Goal: Information Seeking & Learning: Learn about a topic

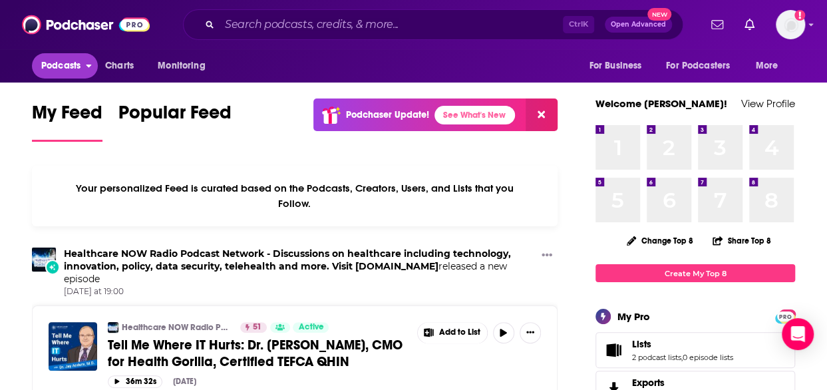
click at [59, 69] on span "Podcasts" at bounding box center [60, 66] width 39 height 19
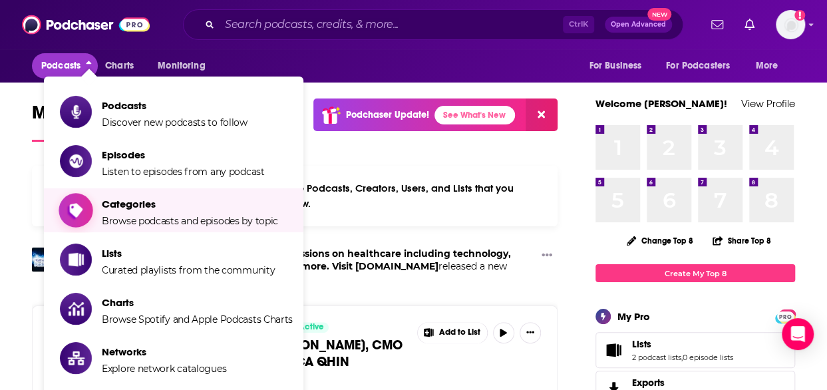
click at [147, 218] on span "Browse podcasts and episodes by topic" at bounding box center [190, 221] width 176 height 12
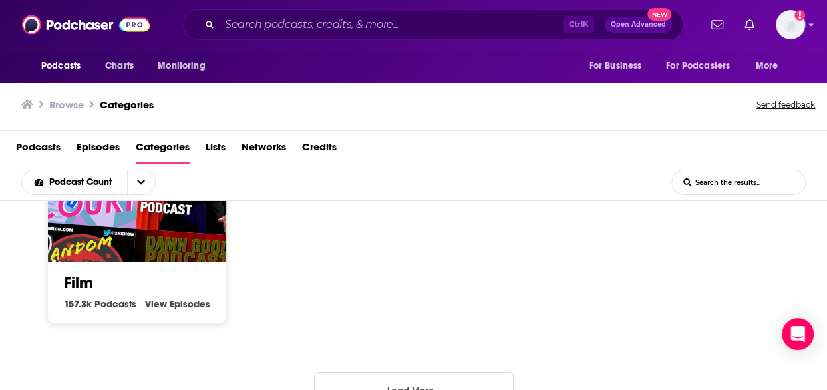
scroll to position [1037, 0]
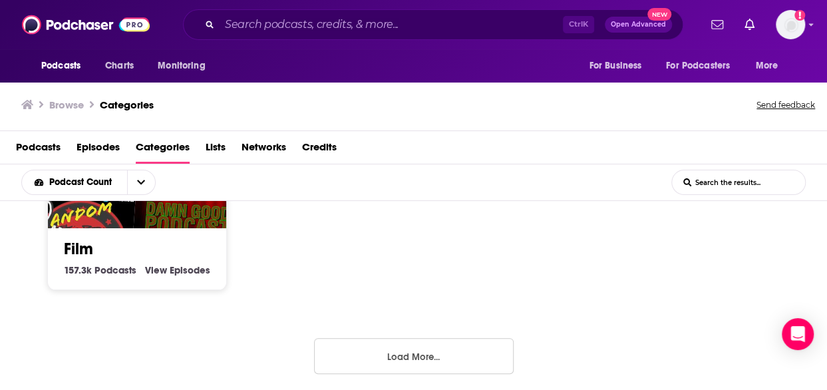
click at [427, 355] on button "Load More..." at bounding box center [414, 356] width 200 height 36
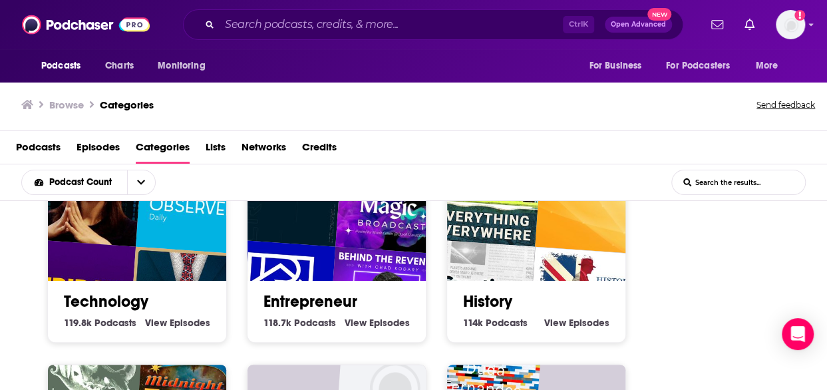
scroll to position [1362, 0]
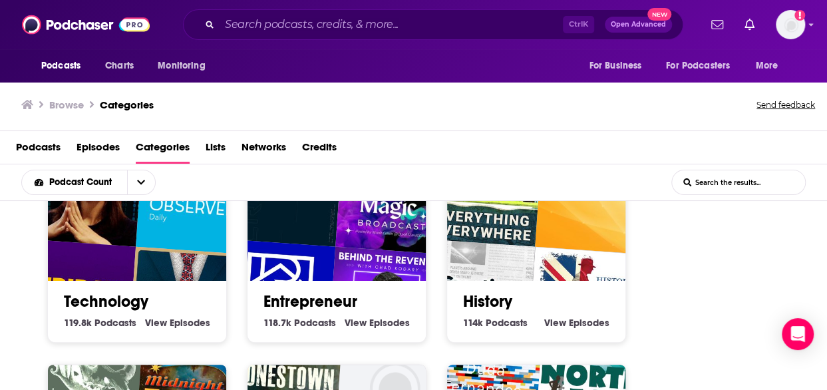
click at [127, 271] on img "Fridaycast" at bounding box center [78, 297] width 114 height 114
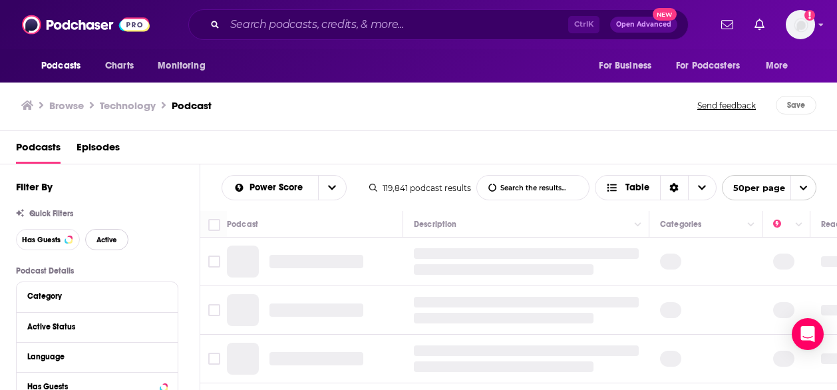
click at [96, 242] on span "Active" at bounding box center [106, 239] width 21 height 7
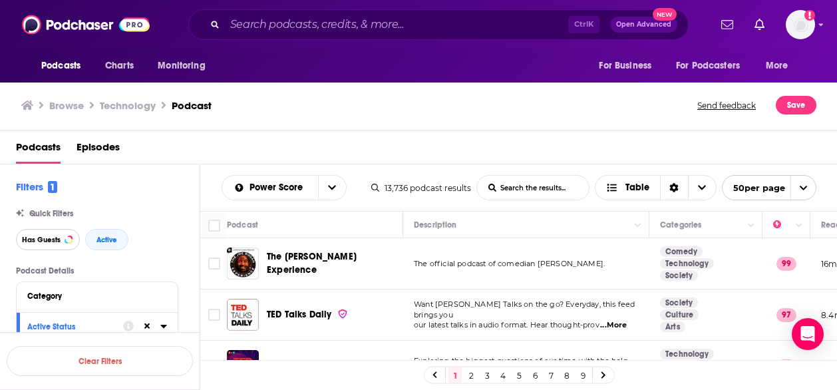
click at [38, 244] on span "Has Guests" at bounding box center [41, 239] width 39 height 7
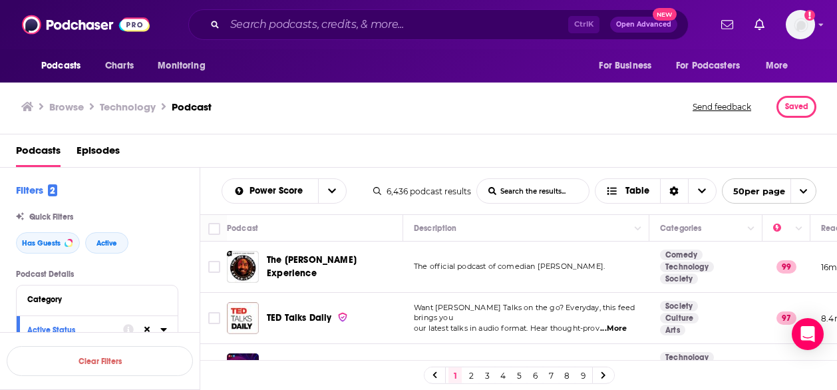
click at [266, 116] on div "Browse Technology Podcast" at bounding box center [357, 107] width 673 height 22
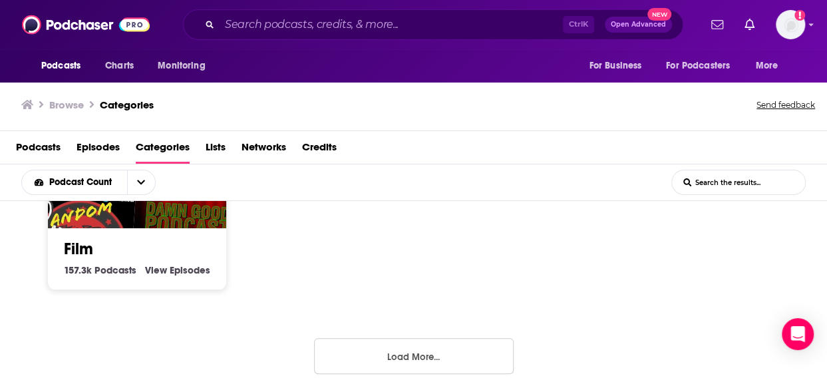
scroll to position [1037, 0]
click at [439, 354] on button "Load More..." at bounding box center [414, 356] width 200 height 36
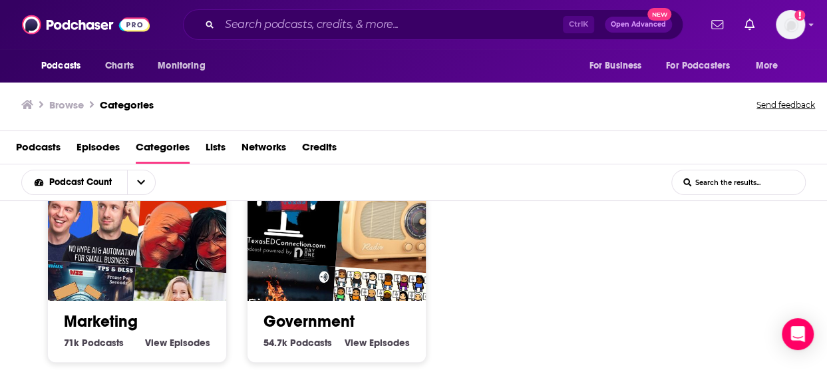
scroll to position [1977, 0]
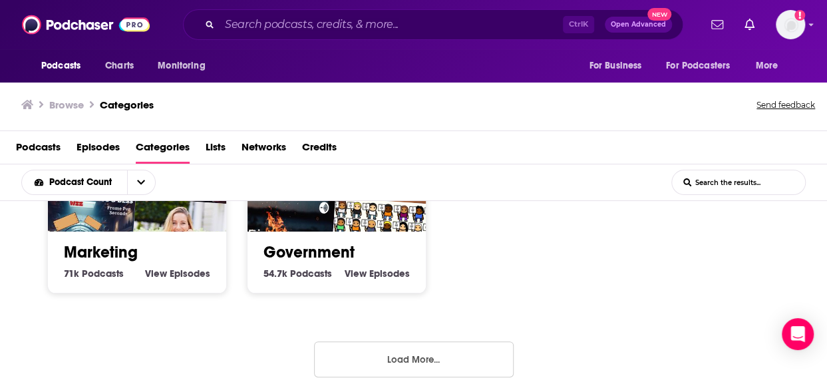
click at [439, 354] on button "Load More..." at bounding box center [414, 359] width 200 height 36
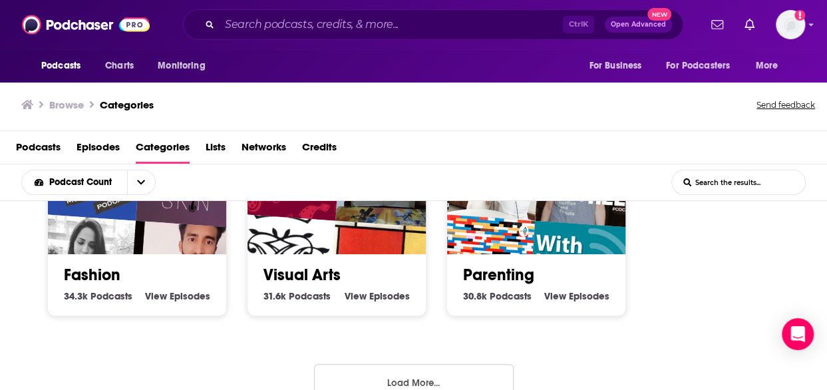
scroll to position [2916, 0]
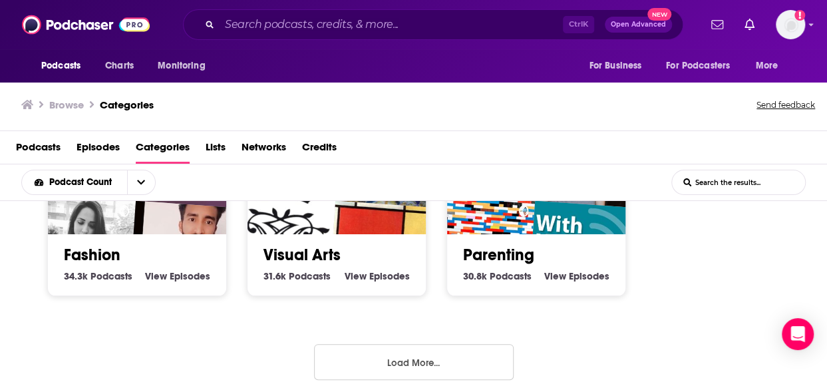
click at [418, 355] on button "Load More..." at bounding box center [414, 362] width 200 height 36
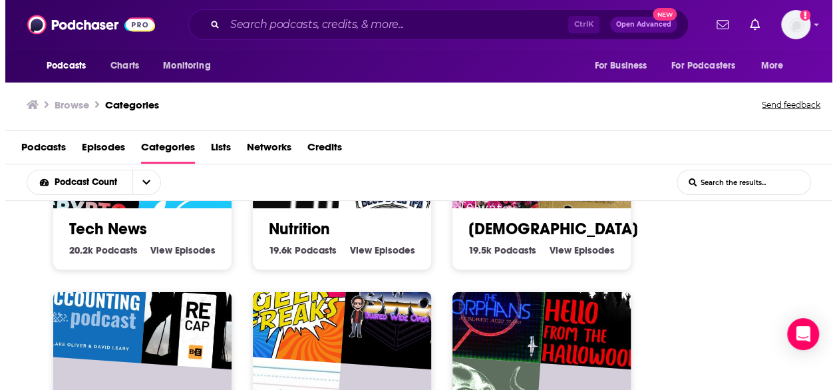
scroll to position [3701, 0]
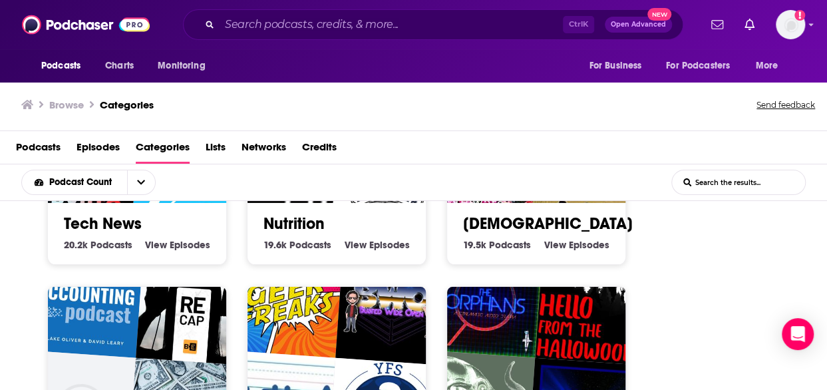
click at [94, 214] on link "Tech News" at bounding box center [103, 224] width 78 height 20
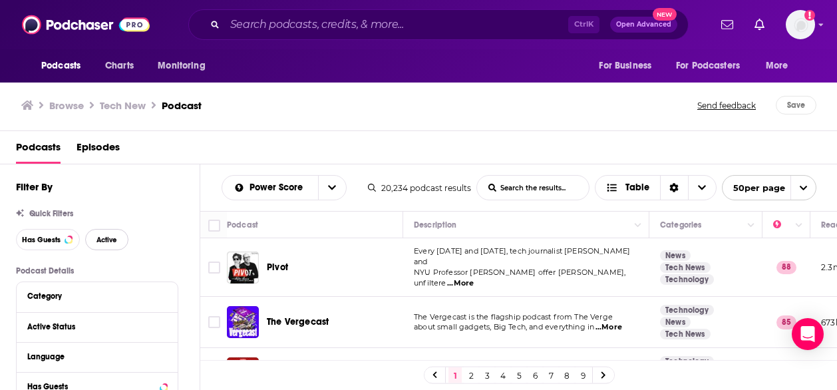
click at [102, 242] on span "Active" at bounding box center [106, 239] width 21 height 7
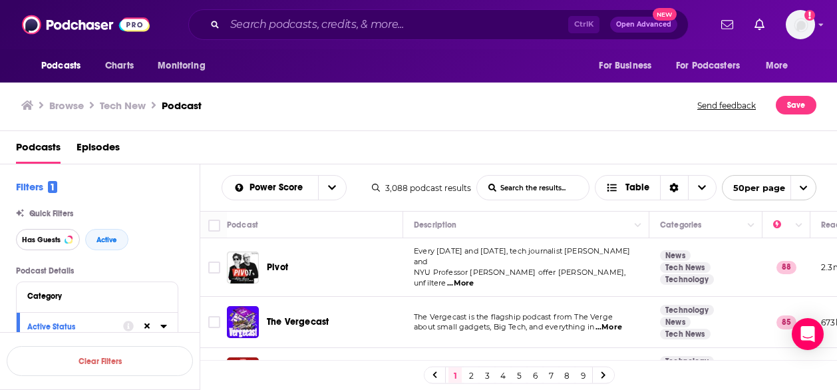
click at [40, 242] on span "Has Guests" at bounding box center [41, 239] width 39 height 7
